Goal: Information Seeking & Learning: Understand process/instructions

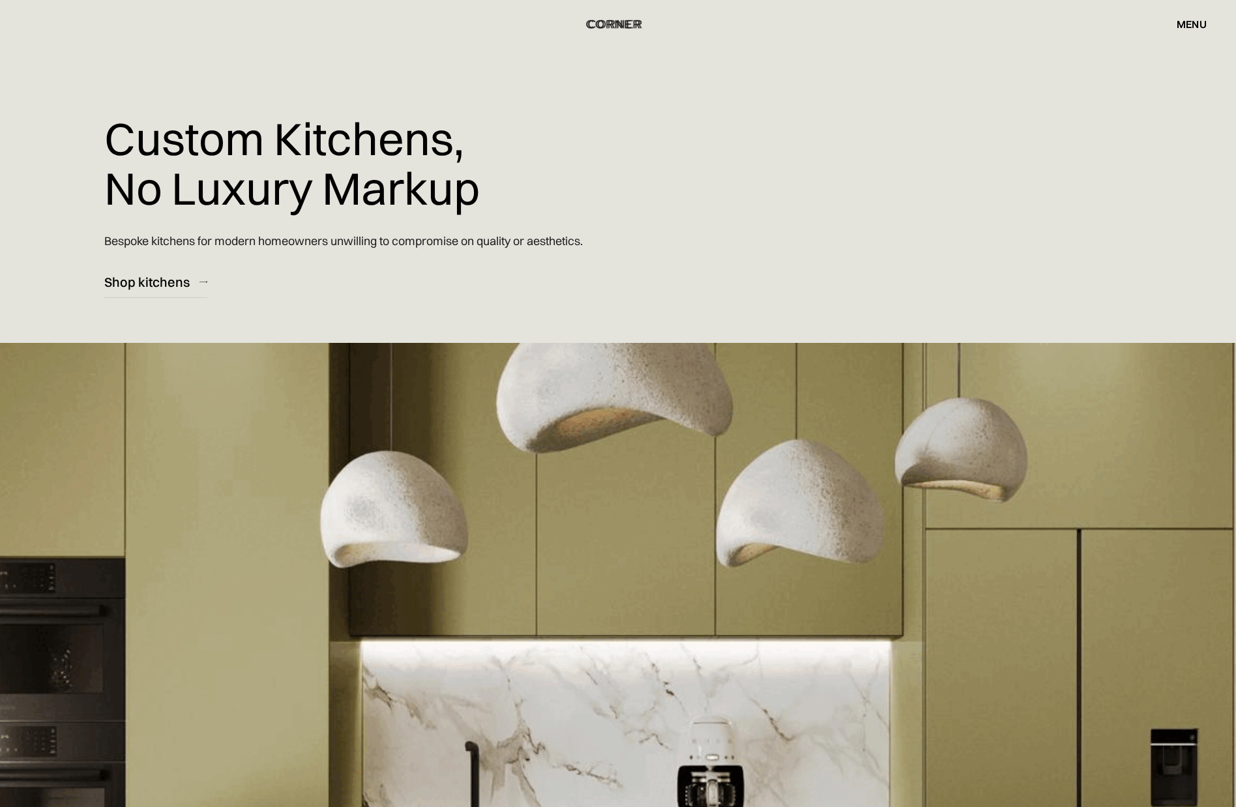
click at [610, 23] on img "home" at bounding box center [614, 24] width 53 height 17
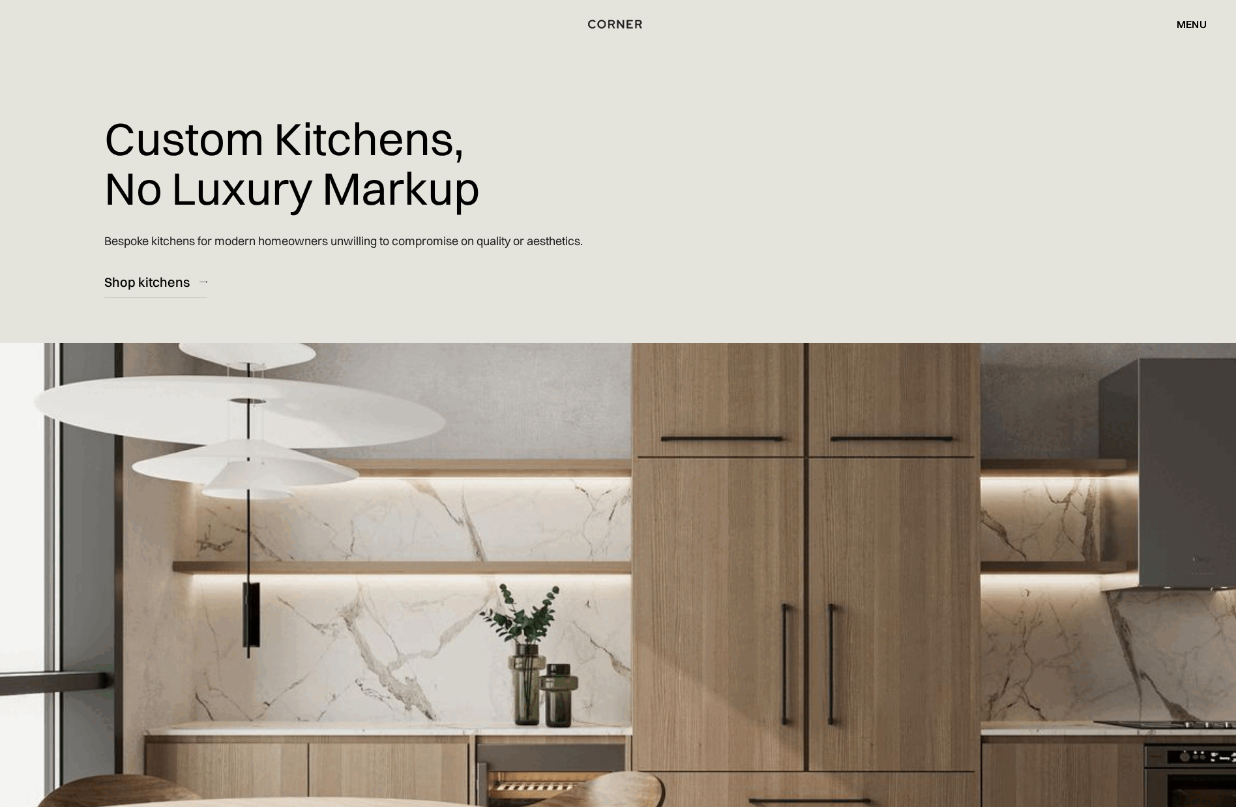
click at [1201, 20] on div "menu" at bounding box center [1192, 24] width 30 height 10
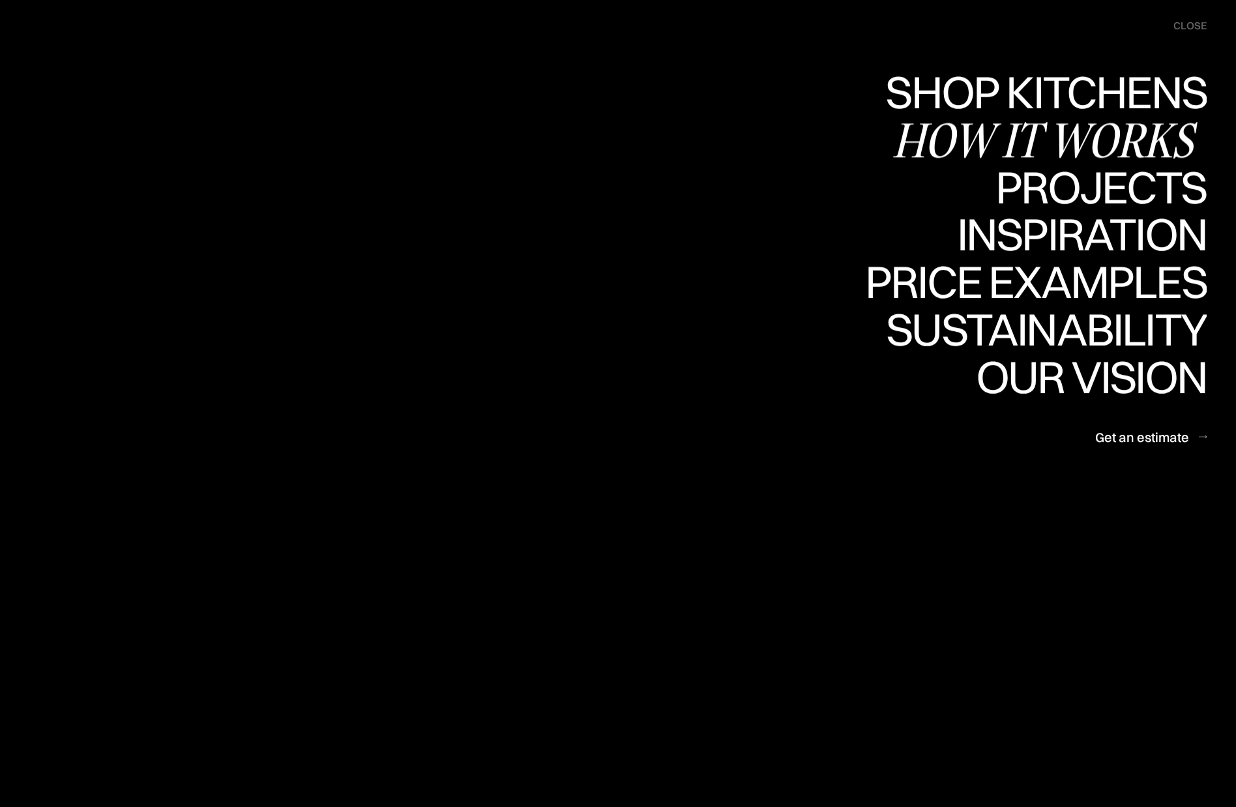
click at [0, 0] on div "How it works" at bounding box center [0, 0] width 0 height 0
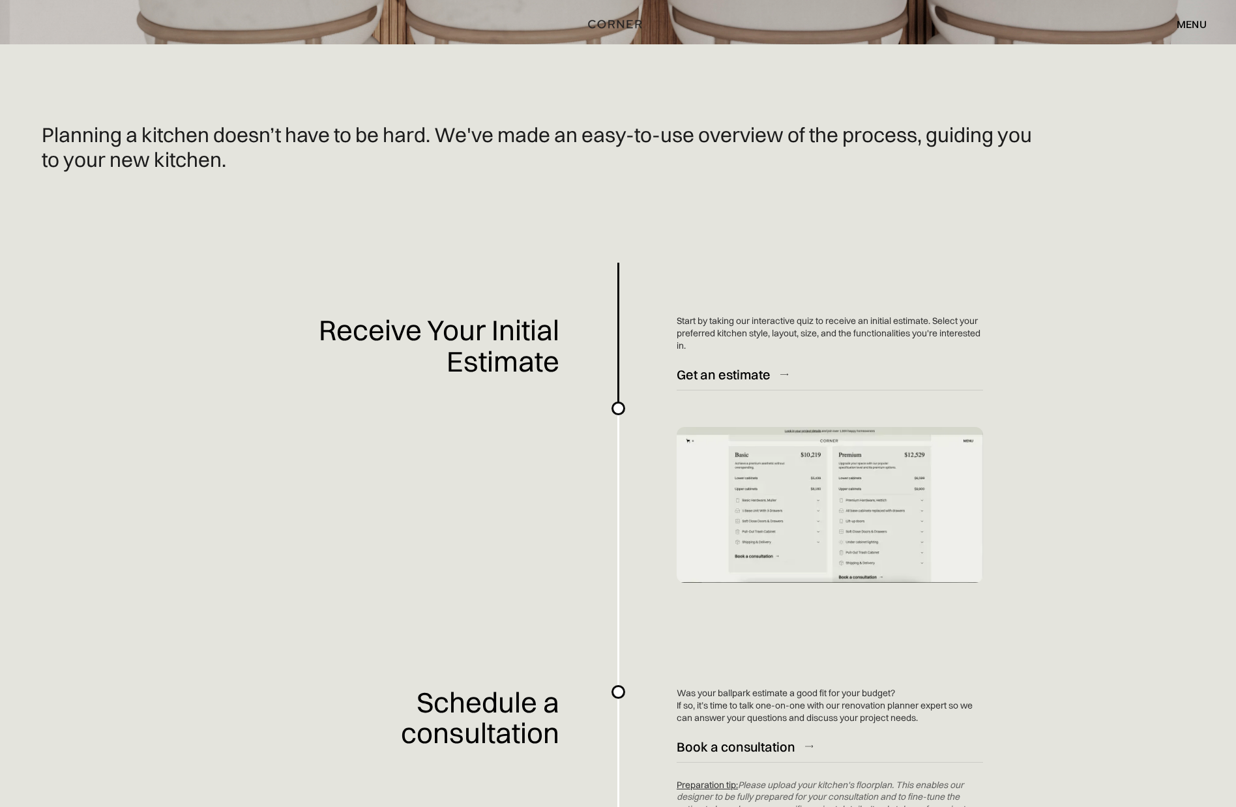
scroll to position [844, 0]
